Goal: Task Accomplishment & Management: Manage account settings

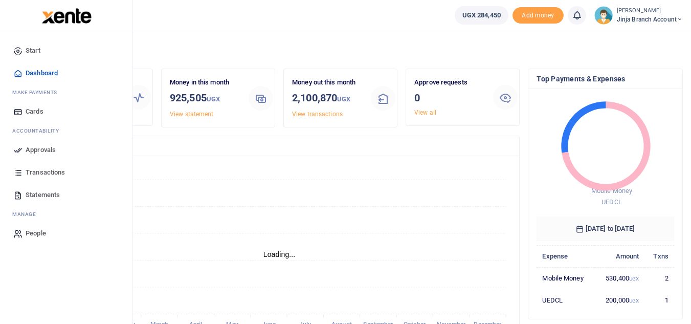
scroll to position [136, 130]
click at [51, 168] on span "Transactions" at bounding box center [45, 172] width 39 height 10
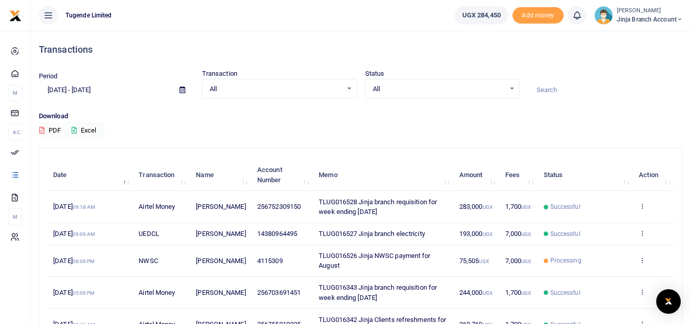
click at [644, 7] on small "[PERSON_NAME]" at bounding box center [650, 11] width 66 height 9
click at [645, 37] on link "Switch accounts" at bounding box center [643, 37] width 81 height 14
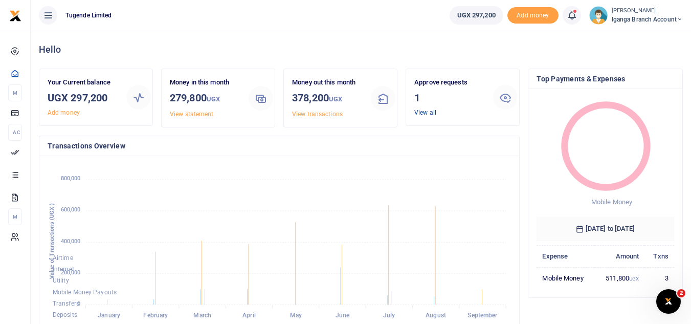
click at [428, 109] on link "View all" at bounding box center [426, 112] width 22 height 7
click at [417, 113] on link "View all" at bounding box center [426, 112] width 22 height 7
click at [420, 110] on link "View all" at bounding box center [426, 112] width 22 height 7
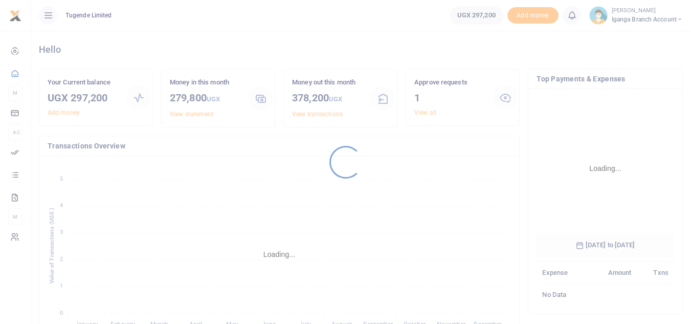
scroll to position [153, 130]
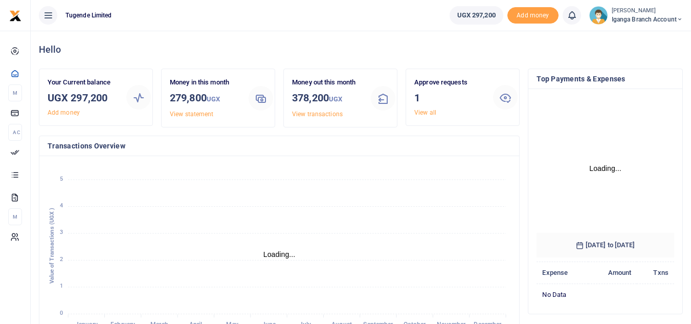
click at [425, 108] on div "Approve requests 1 View all" at bounding box center [449, 97] width 79 height 40
click at [420, 112] on link "View all" at bounding box center [426, 112] width 22 height 7
click at [427, 109] on link "View all" at bounding box center [426, 112] width 22 height 7
click at [422, 110] on link "View all" at bounding box center [426, 112] width 22 height 7
click at [422, 114] on link "View all" at bounding box center [426, 112] width 22 height 7
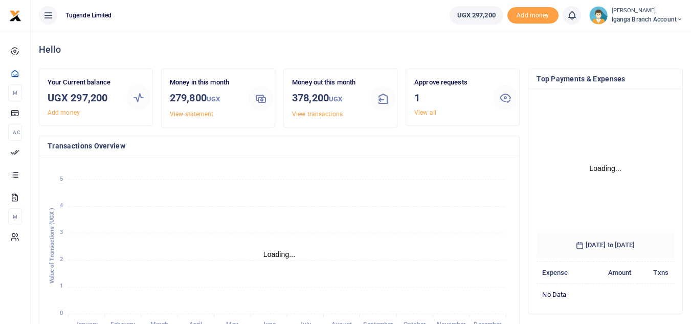
click at [414, 96] on div "Approve requests 1 View all" at bounding box center [449, 97] width 79 height 40
click at [425, 107] on div "Approve requests 1 View all" at bounding box center [449, 97] width 79 height 40
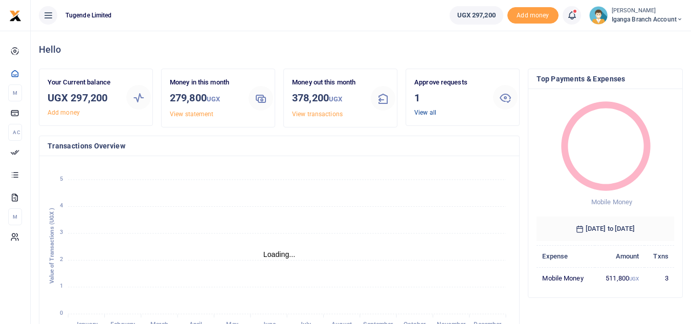
scroll to position [8, 8]
click at [425, 109] on link "View all" at bounding box center [426, 112] width 22 height 7
click at [426, 110] on link "View all" at bounding box center [426, 112] width 22 height 7
click at [432, 110] on link "View all" at bounding box center [426, 112] width 22 height 7
click at [509, 95] on icon at bounding box center [506, 97] width 12 height 12
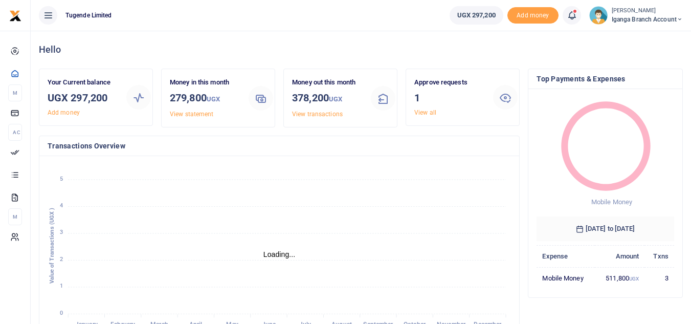
click at [496, 99] on div at bounding box center [505, 97] width 25 height 25
click at [509, 97] on icon at bounding box center [506, 97] width 12 height 12
click at [427, 114] on link "View all" at bounding box center [426, 112] width 22 height 7
click at [419, 111] on link "View all" at bounding box center [426, 112] width 22 height 7
click at [429, 114] on link "View all" at bounding box center [426, 112] width 22 height 7
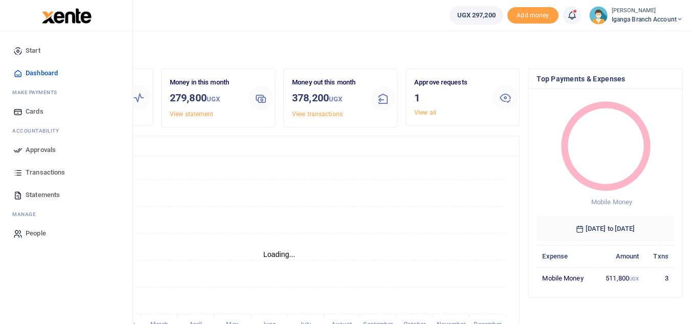
click at [51, 170] on span "Transactions" at bounding box center [45, 172] width 39 height 10
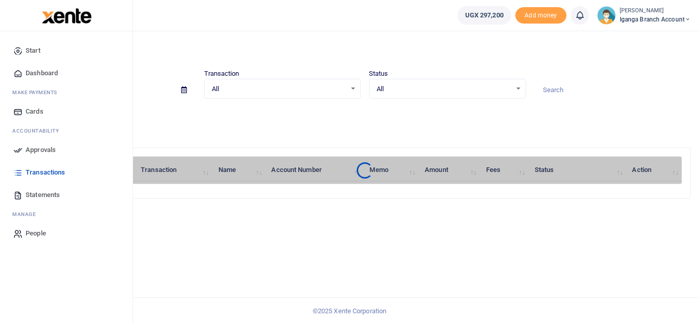
click at [55, 68] on span "Dashboard" at bounding box center [42, 73] width 32 height 10
click at [50, 70] on span "Dashboard" at bounding box center [42, 73] width 32 height 10
click at [48, 68] on link "Dashboard" at bounding box center [66, 73] width 116 height 23
click at [57, 76] on span "Dashboard" at bounding box center [42, 73] width 32 height 10
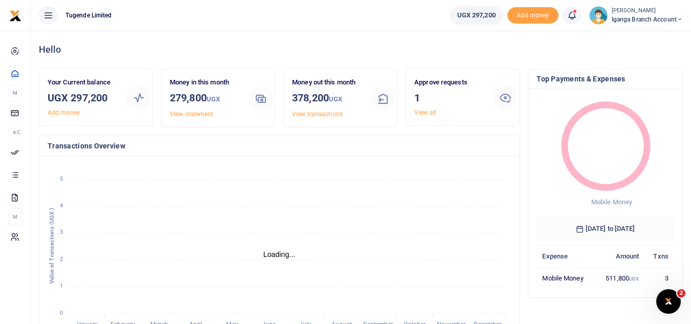
scroll to position [8, 8]
click at [425, 113] on link "View all" at bounding box center [426, 112] width 22 height 7
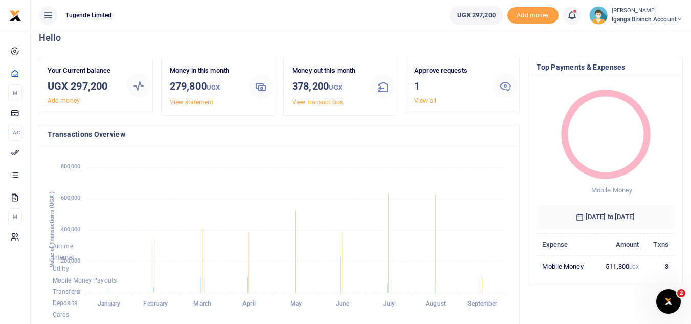
scroll to position [0, 0]
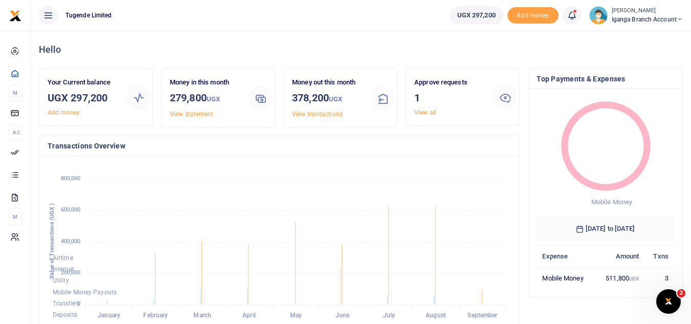
click at [418, 105] on h3 "1" at bounding box center [450, 97] width 71 height 15
click at [421, 113] on link "View all" at bounding box center [426, 112] width 22 height 7
click at [423, 114] on link "View all" at bounding box center [426, 112] width 22 height 7
click at [427, 114] on link "View all" at bounding box center [426, 112] width 22 height 7
click at [422, 110] on link "View all" at bounding box center [426, 112] width 22 height 7
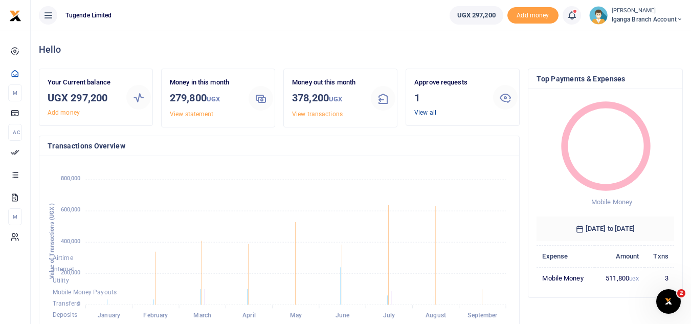
click at [422, 110] on link "View all" at bounding box center [426, 112] width 22 height 7
click at [420, 109] on link "View all" at bounding box center [426, 112] width 22 height 7
click at [430, 112] on link "View all" at bounding box center [426, 112] width 22 height 7
click at [427, 109] on link "View all" at bounding box center [426, 112] width 22 height 7
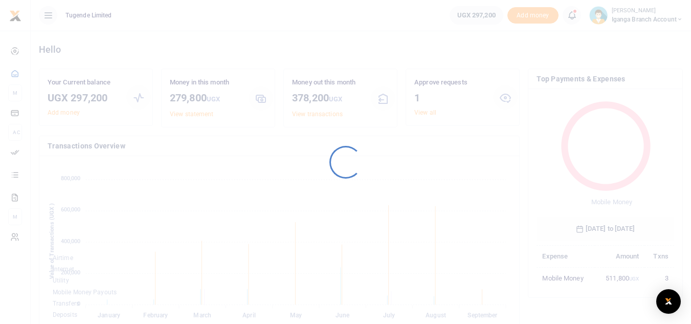
scroll to position [136, 130]
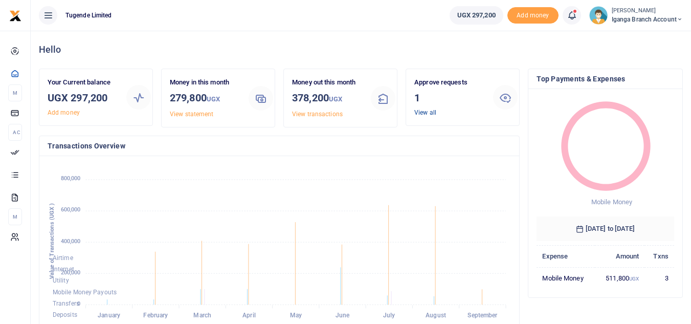
click at [423, 112] on link "View all" at bounding box center [426, 112] width 22 height 7
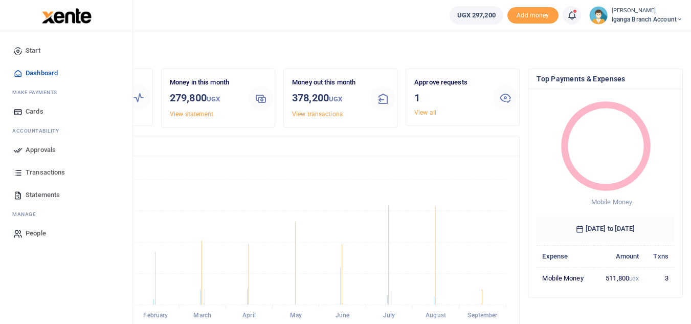
click at [40, 149] on span "Approvals" at bounding box center [41, 150] width 30 height 10
click at [20, 155] on link "Approvals" at bounding box center [66, 150] width 116 height 23
click at [30, 151] on span "Approvals" at bounding box center [41, 150] width 30 height 10
click at [31, 151] on span "Approvals" at bounding box center [41, 150] width 30 height 10
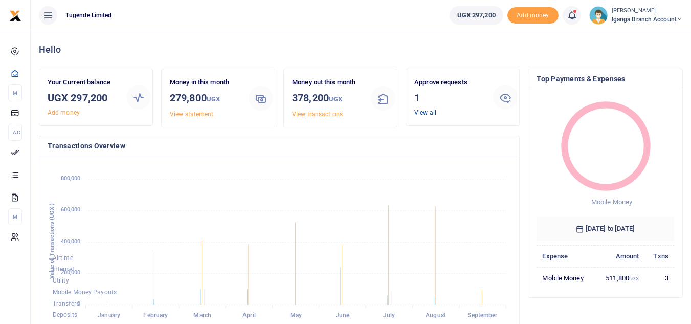
click at [424, 112] on link "View all" at bounding box center [426, 112] width 22 height 7
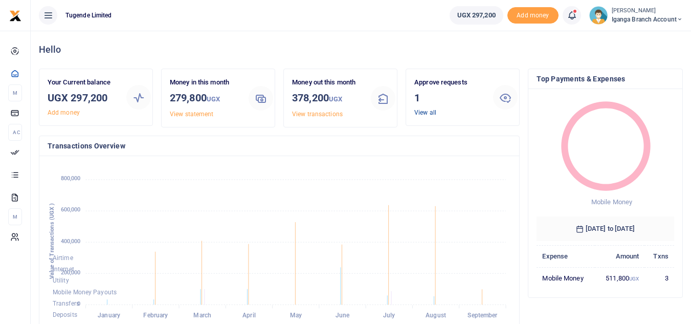
click at [424, 112] on link "View all" at bounding box center [426, 112] width 22 height 7
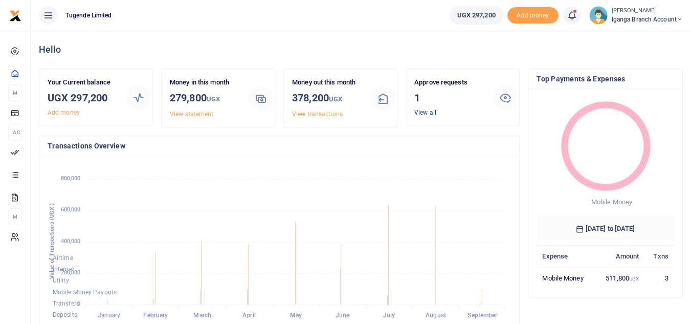
click at [424, 112] on link "View all" at bounding box center [426, 112] width 22 height 7
click at [426, 112] on link "View all" at bounding box center [426, 112] width 22 height 7
click at [428, 113] on link "View all" at bounding box center [426, 112] width 22 height 7
